Goal: Communication & Community: Answer question/provide support

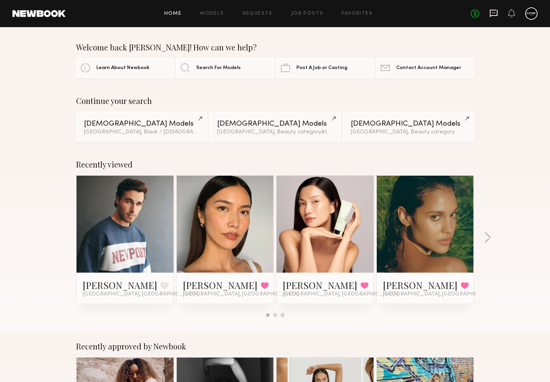
click at [491, 16] on icon at bounding box center [493, 13] width 8 height 7
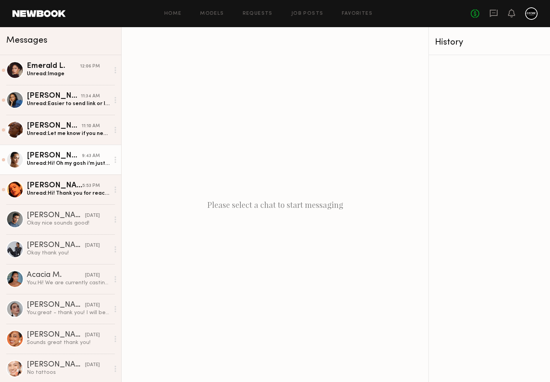
click at [49, 163] on div "Unread: Hi! Oh my gosh i’m just seeing these. My notifications must be off. I a…" at bounding box center [68, 163] width 83 height 7
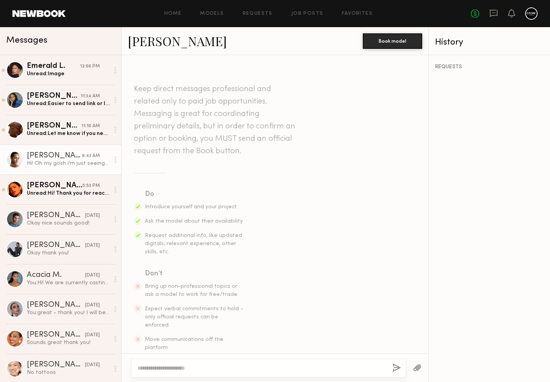
scroll to position [319, 0]
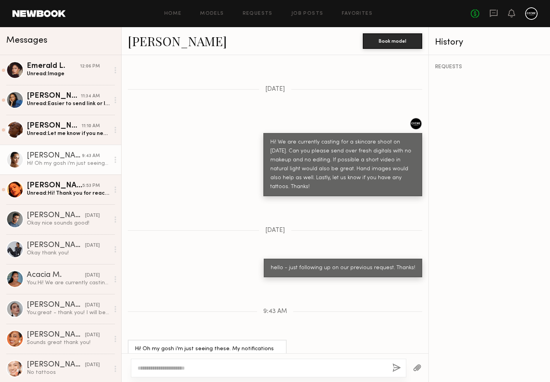
click at [172, 371] on textarea at bounding box center [261, 368] width 248 height 8
type textarea "**********"
click at [397, 371] on button "button" at bounding box center [396, 369] width 9 height 10
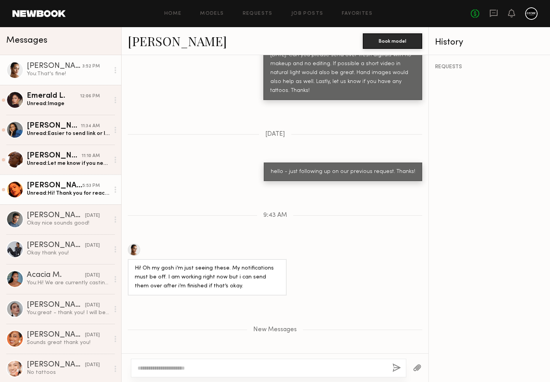
click at [92, 196] on div "Unread: Hi! Thank you for reaching out! I just uploaded the app again. Would lo…" at bounding box center [68, 193] width 83 height 7
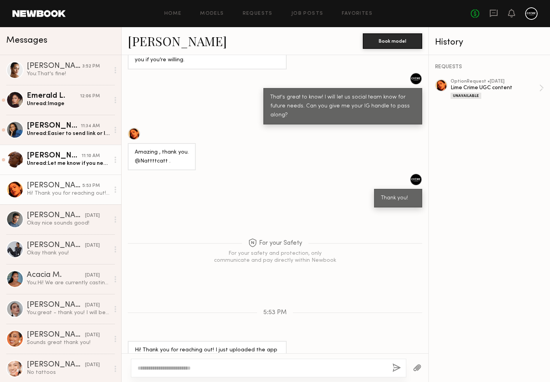
scroll to position [445, 0]
click at [80, 162] on div "Unread: Let me know if you need anything else from me x Nancy" at bounding box center [68, 163] width 83 height 7
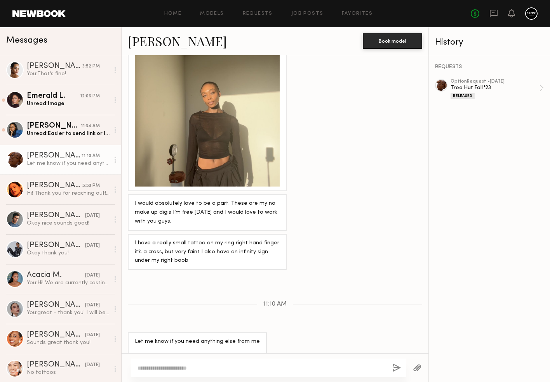
scroll to position [812, 0]
click at [187, 368] on textarea at bounding box center [261, 368] width 248 height 8
type textarea "**********"
click at [394, 367] on button "button" at bounding box center [396, 369] width 9 height 10
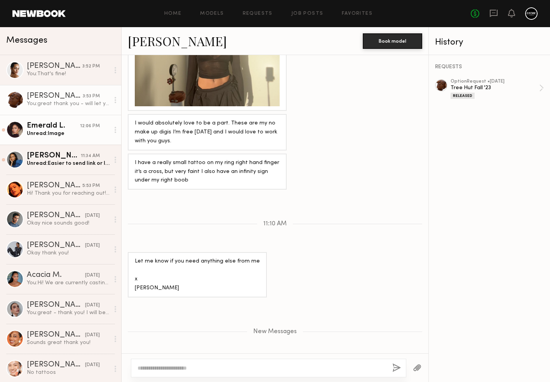
click at [49, 127] on div "Emerald L." at bounding box center [53, 126] width 53 height 8
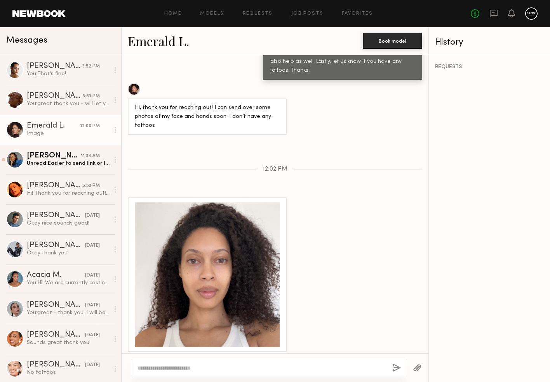
scroll to position [434, 0]
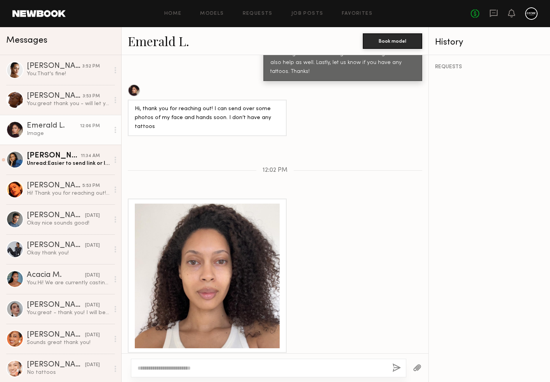
click at [180, 366] on textarea at bounding box center [261, 368] width 248 height 8
type textarea "**********"
click at [395, 367] on button "button" at bounding box center [396, 369] width 9 height 10
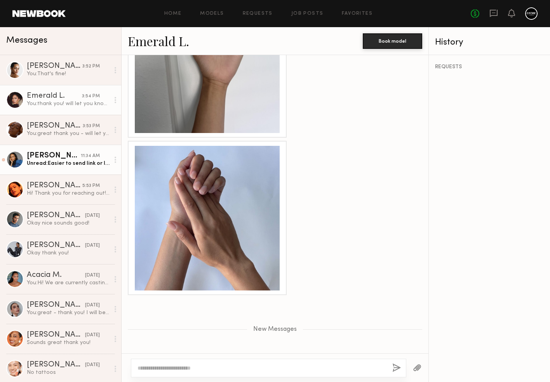
click at [84, 166] on div "Unread: Easier to send link or I’d have to attach each photo individually! Than…" at bounding box center [68, 163] width 83 height 7
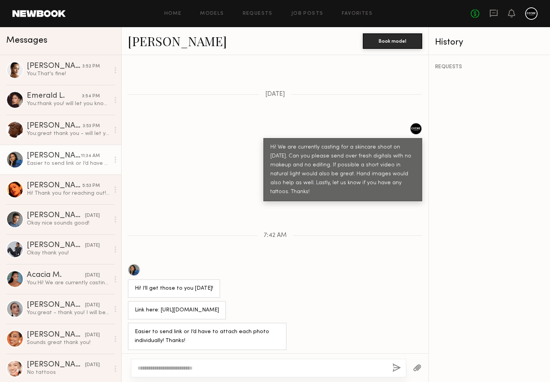
scroll to position [313, 0]
click at [135, 264] on div at bounding box center [134, 270] width 12 height 12
click at [212, 378] on div at bounding box center [274, 368] width 307 height 29
click at [212, 369] on textarea at bounding box center [261, 368] width 248 height 8
type textarea "*"
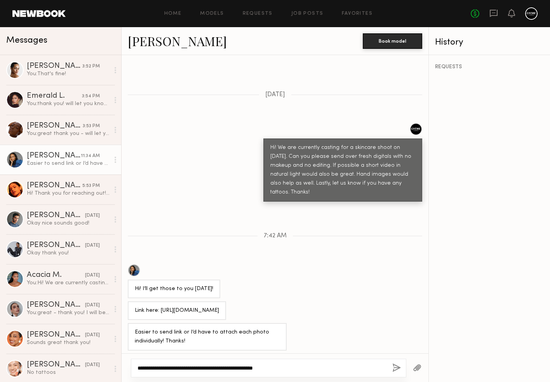
type textarea "**********"
click at [396, 371] on button "button" at bounding box center [396, 369] width 9 height 10
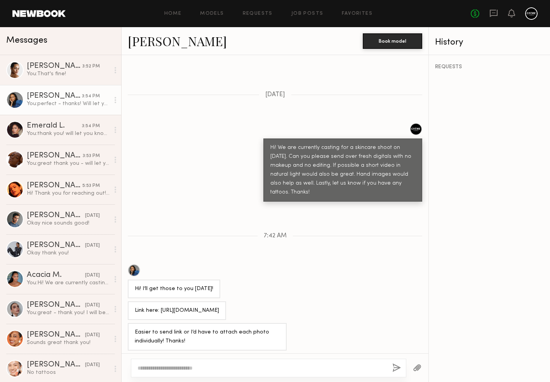
scroll to position [394, 0]
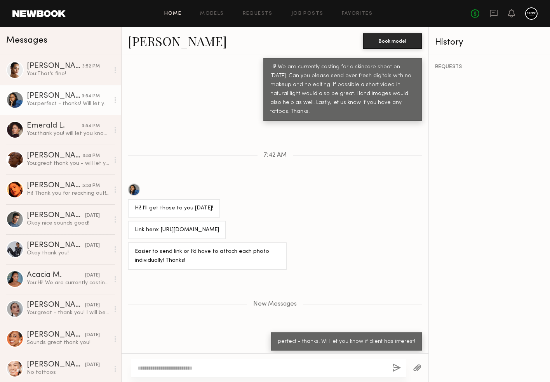
click at [167, 14] on link "Home" at bounding box center [172, 13] width 17 height 5
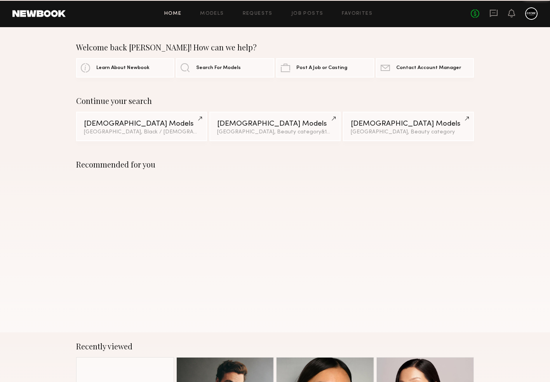
click at [497, 15] on icon at bounding box center [493, 13] width 8 height 7
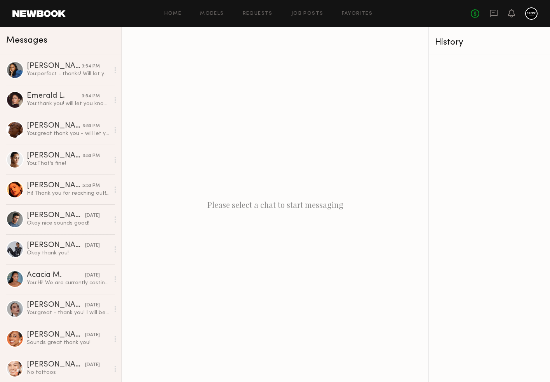
click at [454, 113] on div at bounding box center [488, 218] width 121 height 327
